Goal: Navigation & Orientation: Find specific page/section

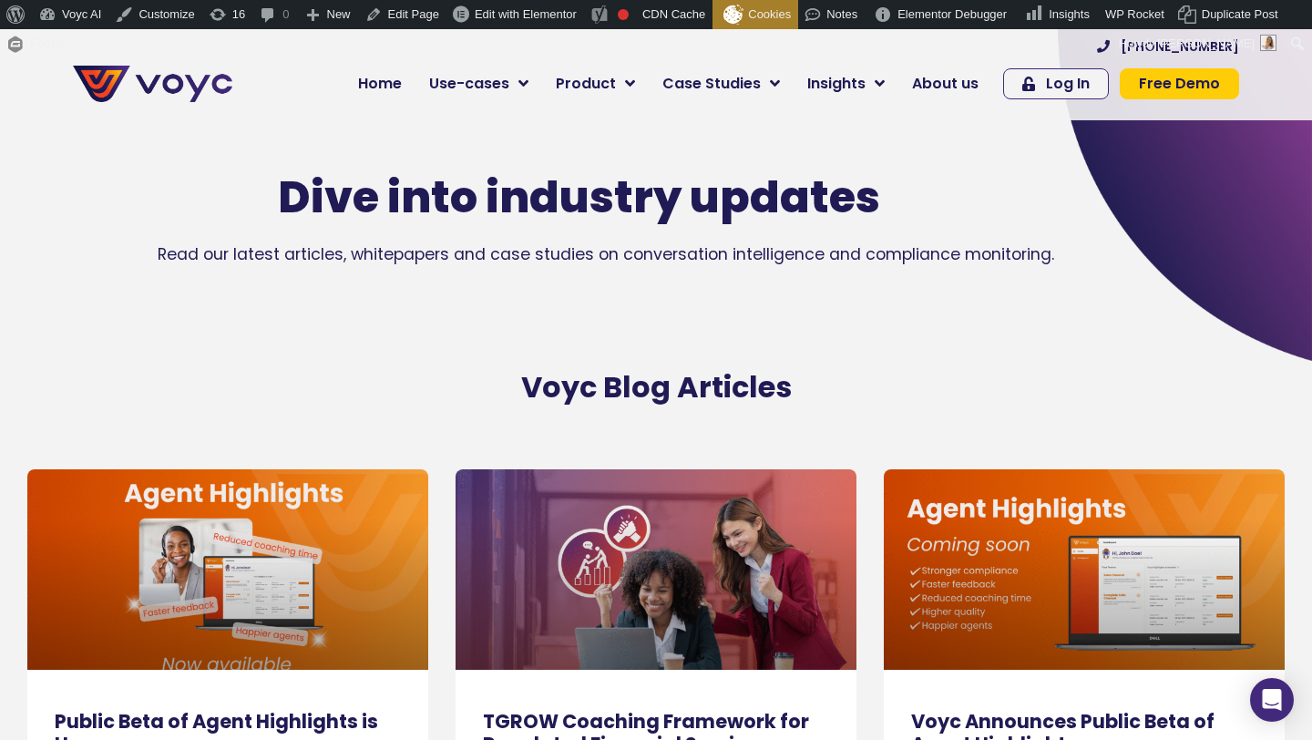
click at [1143, 78] on span "Free Demo" at bounding box center [1179, 84] width 81 height 15
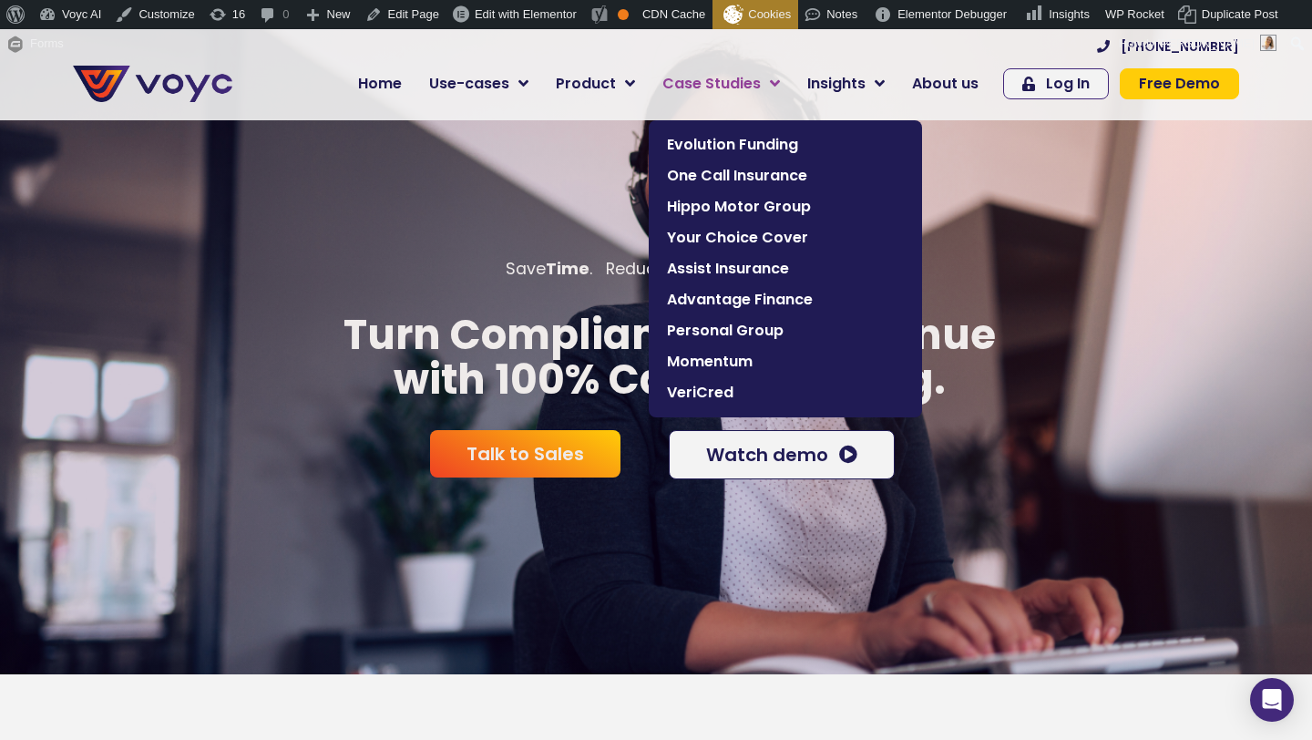
click at [685, 85] on span "Case Studies" at bounding box center [711, 84] width 98 height 22
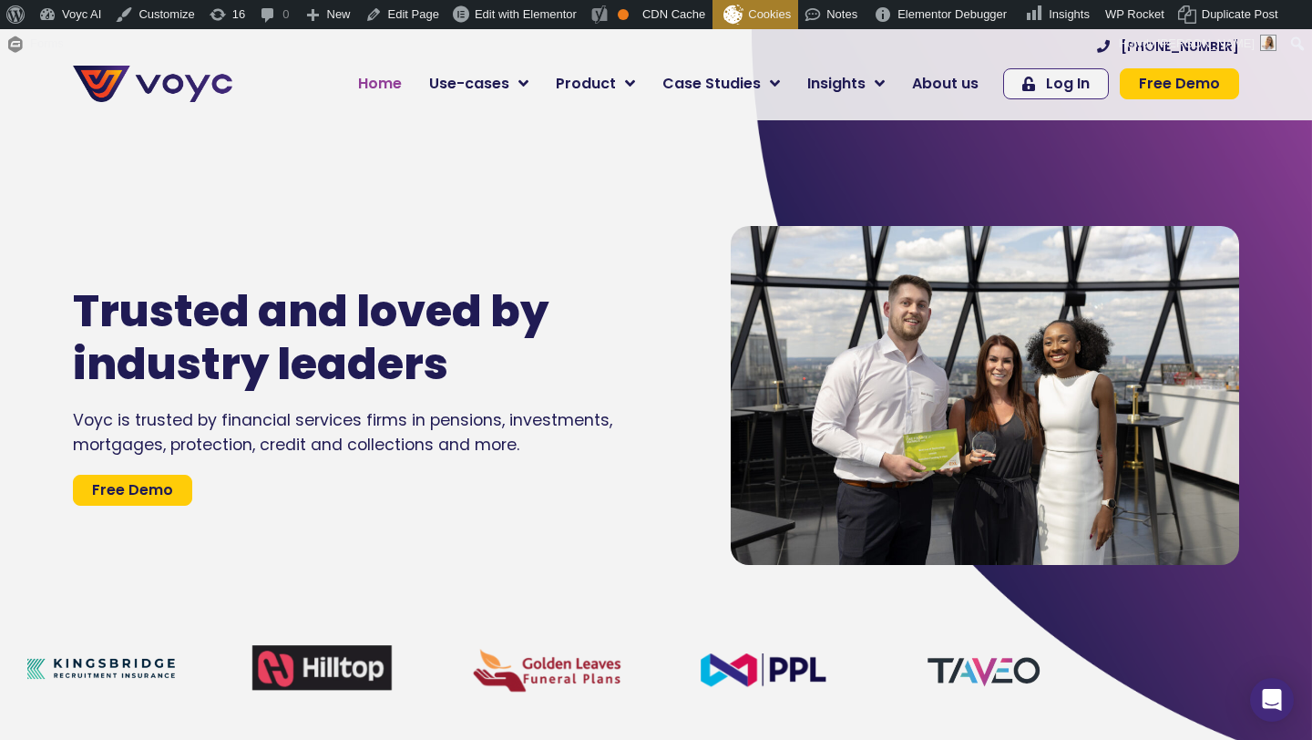
click at [377, 72] on link "Home" at bounding box center [379, 84] width 71 height 36
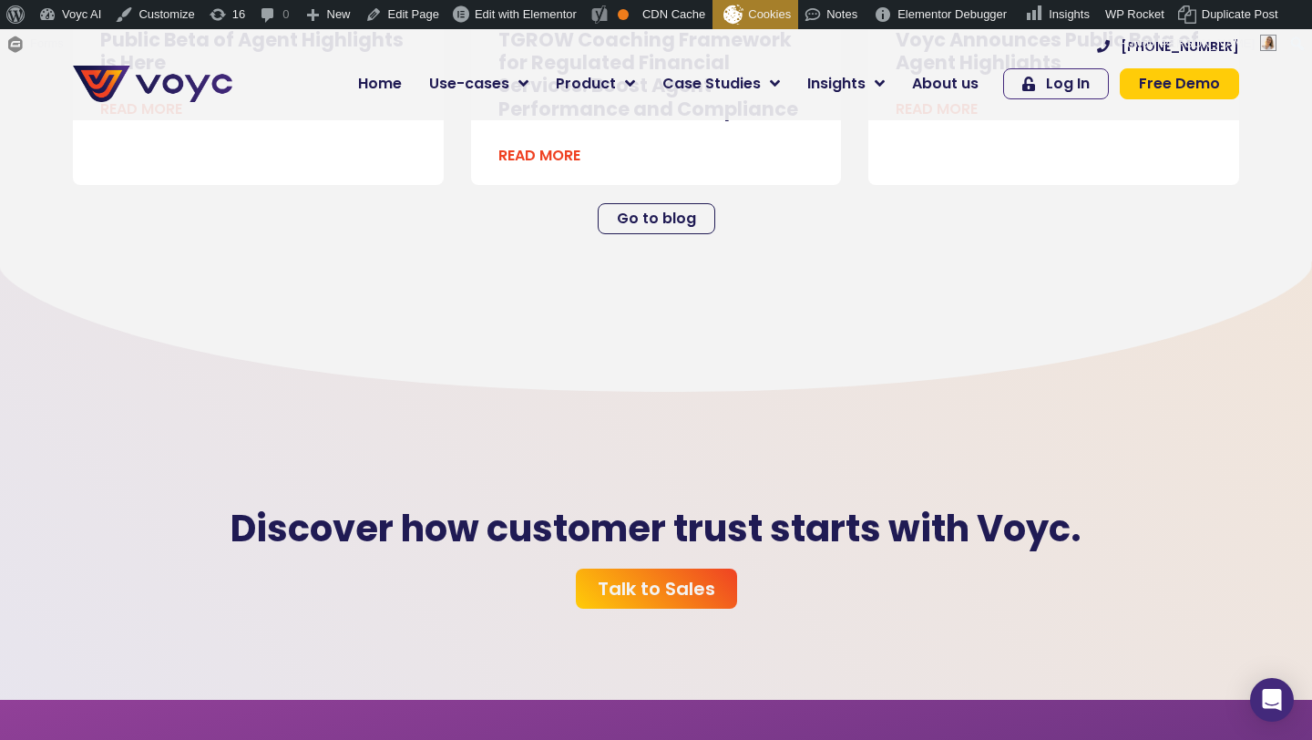
scroll to position [5229, 0]
